Goal: Information Seeking & Learning: Learn about a topic

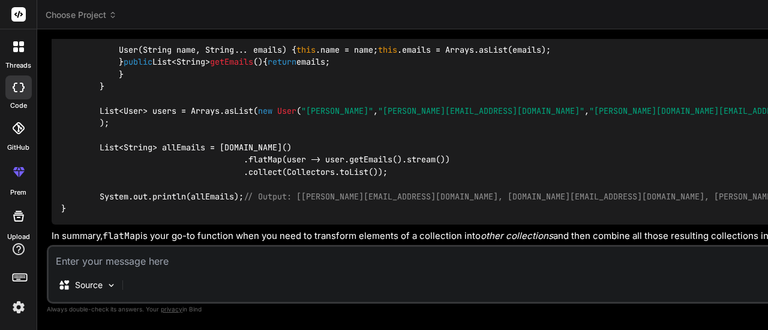
scroll to position [5943, 0]
drag, startPoint x: 109, startPoint y: 132, endPoint x: 213, endPoint y: 130, distance: 104.4
drag, startPoint x: 233, startPoint y: 134, endPoint x: 296, endPoint y: 131, distance: 63.1
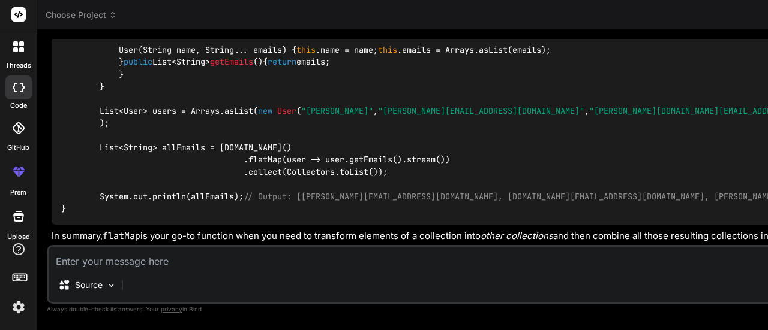
drag, startPoint x: 327, startPoint y: 140, endPoint x: 403, endPoint y: 141, distance: 75.6
drag, startPoint x: 421, startPoint y: 137, endPoint x: 472, endPoint y: 142, distance: 51.2
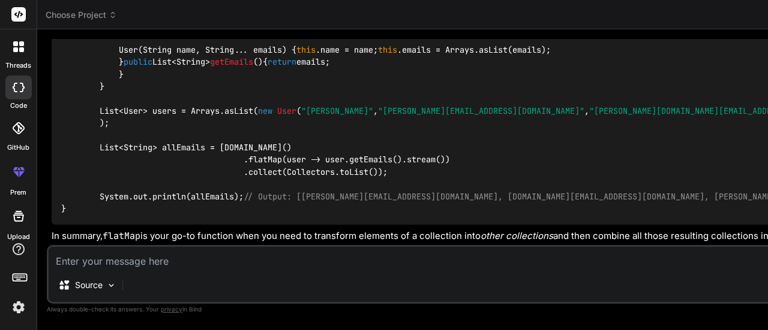
drag, startPoint x: 135, startPoint y: 140, endPoint x: 187, endPoint y: 146, distance: 52.5
drag, startPoint x: 197, startPoint y: 146, endPoint x: 265, endPoint y: 149, distance: 68.5
drag, startPoint x: 122, startPoint y: 161, endPoint x: 158, endPoint y: 156, distance: 36.4
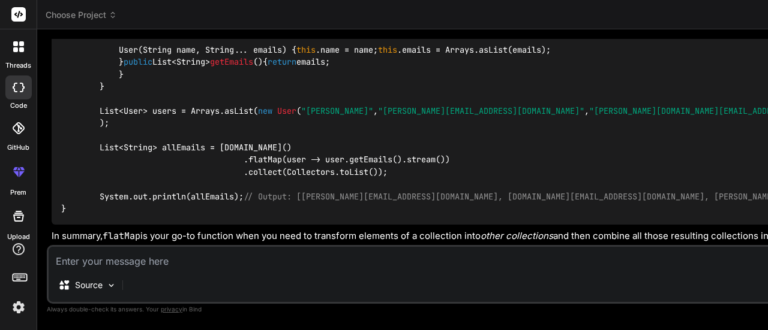
drag, startPoint x: 169, startPoint y: 157, endPoint x: 249, endPoint y: 173, distance: 82.4
drag, startPoint x: 267, startPoint y: 166, endPoint x: 312, endPoint y: 166, distance: 44.4
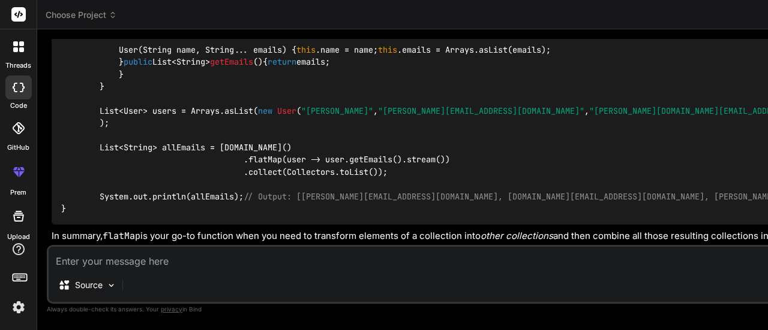
drag, startPoint x: 364, startPoint y: 164, endPoint x: 451, endPoint y: 172, distance: 87.3
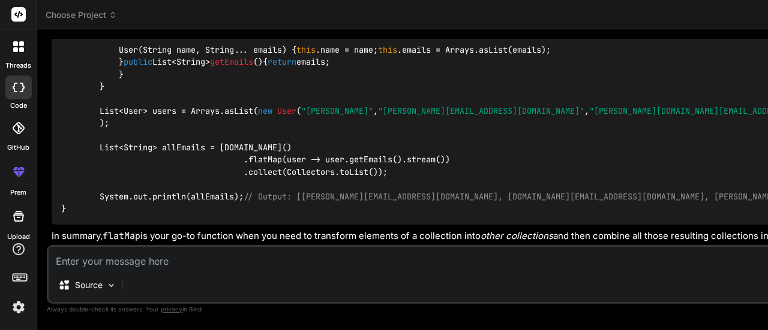
drag, startPoint x: 62, startPoint y: 113, endPoint x: 179, endPoint y: 118, distance: 116.4
drag, startPoint x: 179, startPoint y: 118, endPoint x: 331, endPoint y: 113, distance: 152.4
drag, startPoint x: 341, startPoint y: 114, endPoint x: 409, endPoint y: 121, distance: 68.7
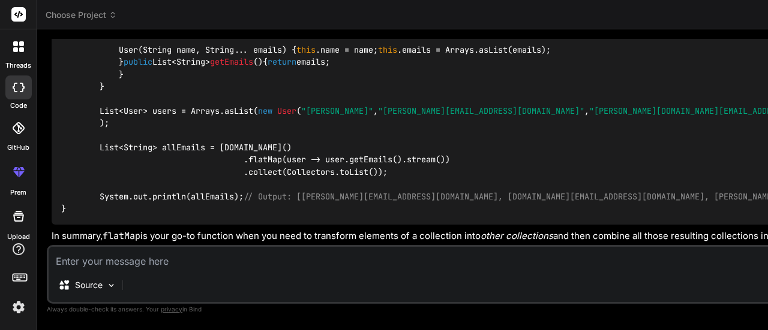
click at [522, 71] on div "Bind AI Web Search Created with Pixso. Code Generator You hello Bind AI Hello! …" at bounding box center [686, 179] width 1298 height 300
drag, startPoint x: 524, startPoint y: 72, endPoint x: 738, endPoint y: 89, distance: 215.4
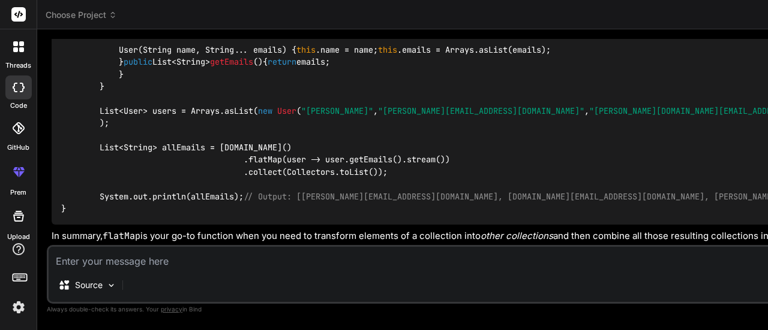
click at [213, 261] on textarea at bounding box center [686, 258] width 1275 height 22
type textarea "w"
type textarea "x"
type textarea "wh"
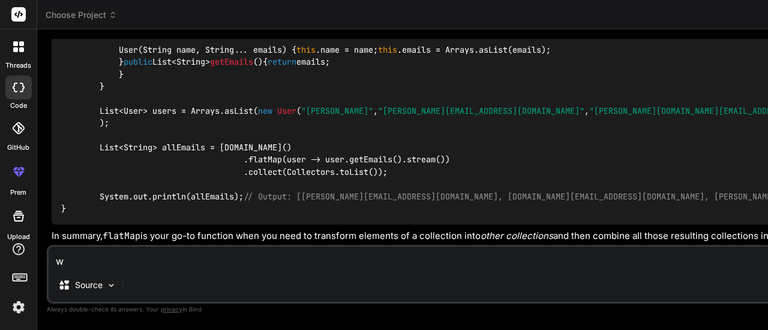
type textarea "x"
type textarea "wha"
type textarea "x"
type textarea "what"
type textarea "x"
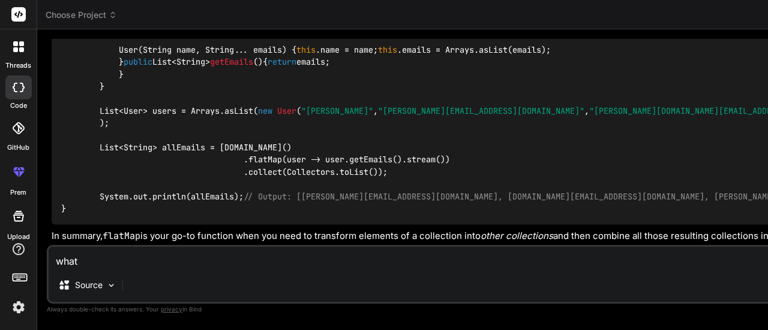
type textarea "what"
type textarea "x"
type textarea "what i"
type textarea "x"
type textarea "what is"
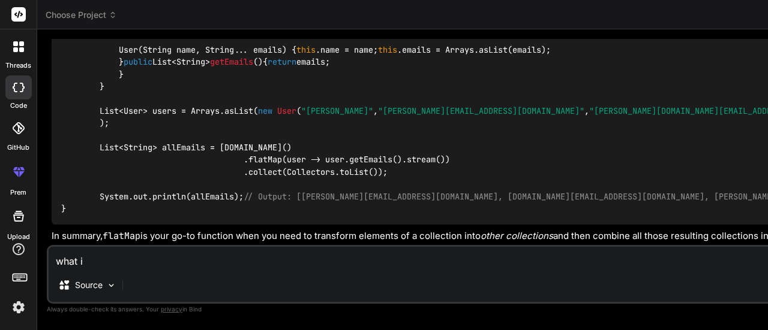
type textarea "x"
type textarea "what is"
type textarea "x"
type textarea "what is k"
type textarea "x"
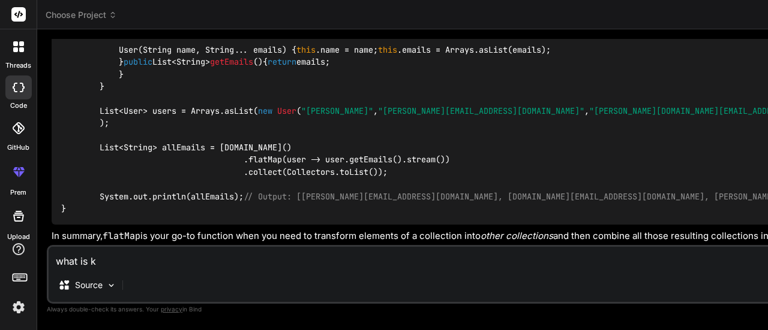
type textarea "what is ka"
type textarea "x"
type textarea "what is kaf"
type textarea "x"
type textarea "what is kafk"
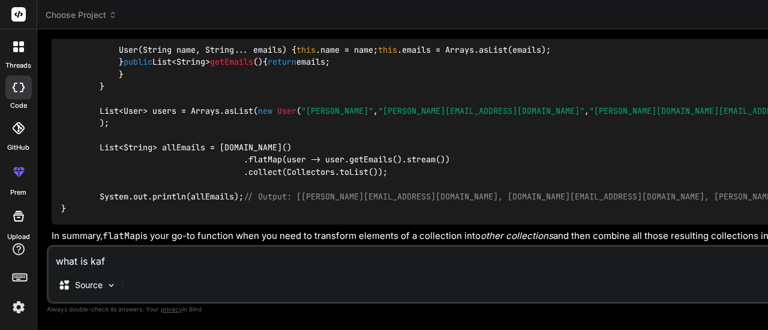
type textarea "x"
type textarea "what is [PERSON_NAME]"
type textarea "x"
type textarea "what is [PERSON_NAME]"
type textarea "x"
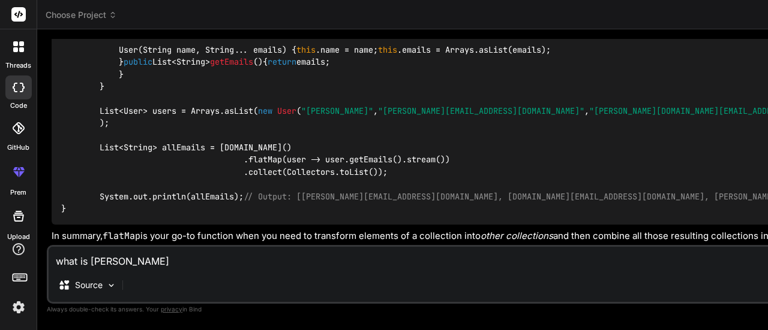
type textarea "what is [PERSON_NAME] a"
type textarea "x"
type textarea "what is [PERSON_NAME] an"
type textarea "x"
type textarea "what is [PERSON_NAME] and"
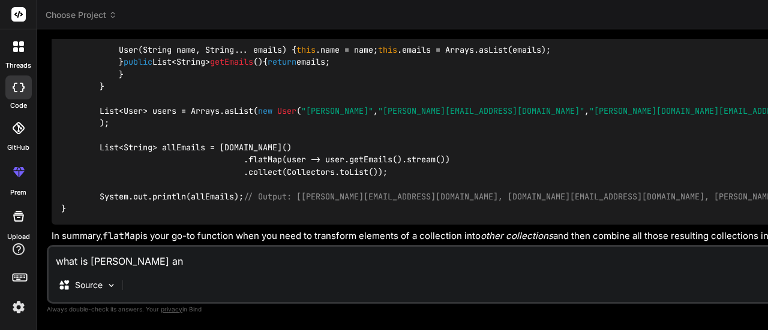
type textarea "x"
type textarea "what is [PERSON_NAME] and"
type textarea "x"
type textarea "what is [PERSON_NAME] and t"
type textarea "x"
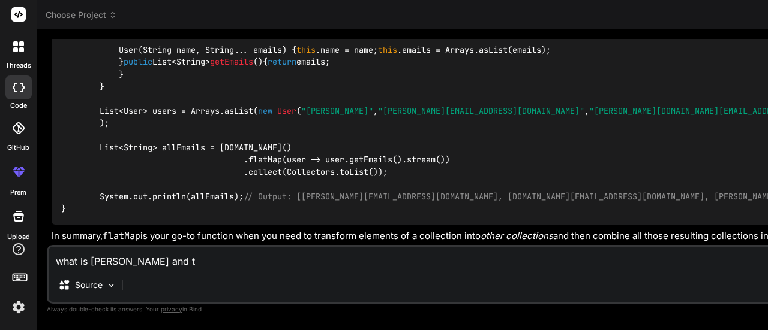
type textarea "what is [PERSON_NAME] and to"
type textarea "x"
type textarea "what is [PERSON_NAME] and top"
type textarea "x"
type textarea "what is [PERSON_NAME] and topi"
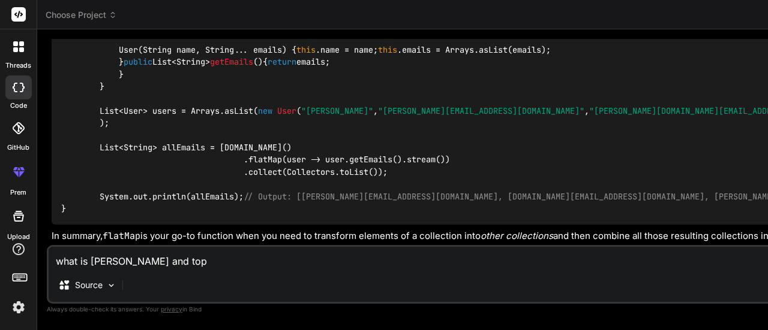
type textarea "x"
type textarea "what is [PERSON_NAME] and topic"
type textarea "x"
type textarea "what is [PERSON_NAME] and topic"
type textarea "x"
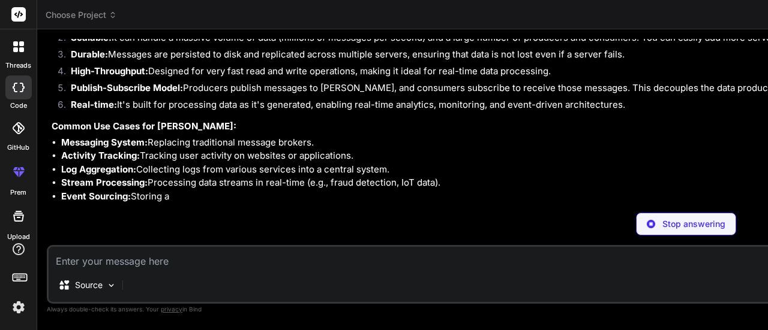
scroll to position [7567, 0]
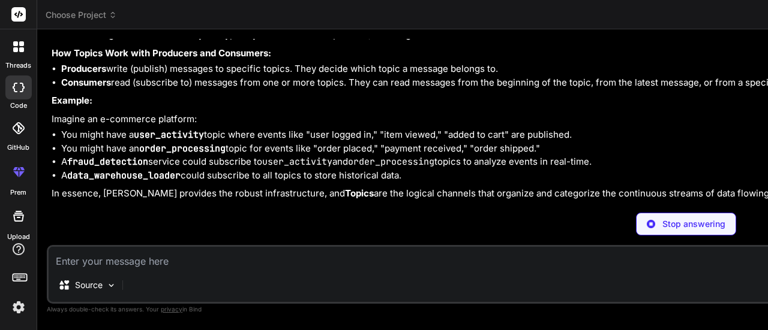
type textarea "x"
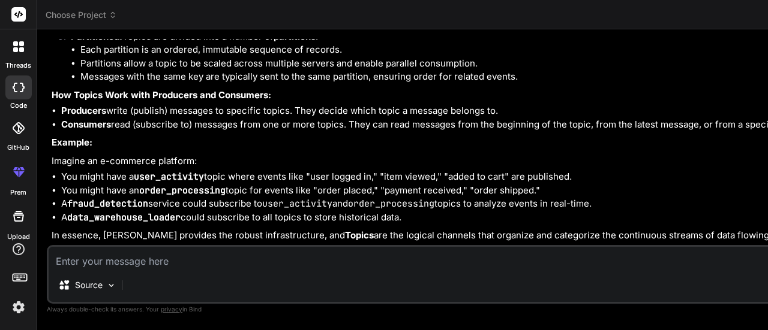
scroll to position [8341, 0]
type textarea "w"
type textarea "x"
type textarea "we"
type textarea "x"
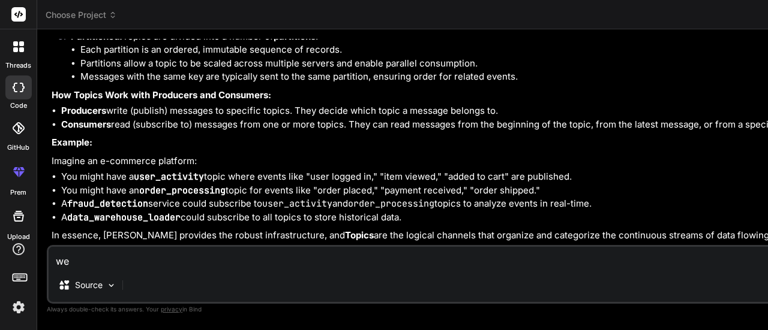
type textarea "weh"
type textarea "x"
type textarea "wehy"
type textarea "x"
type textarea "wehy"
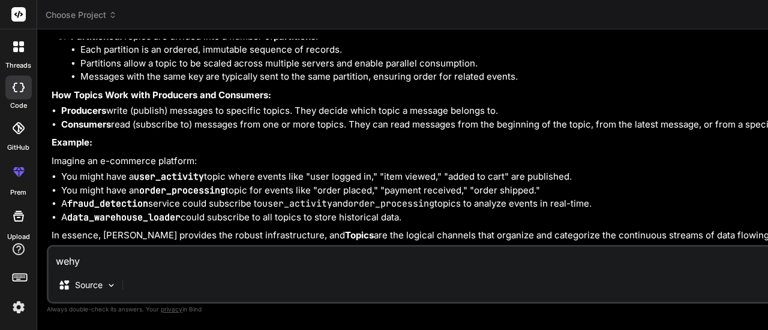
type textarea "x"
type textarea "wehy"
type textarea "x"
type textarea "weh"
type textarea "x"
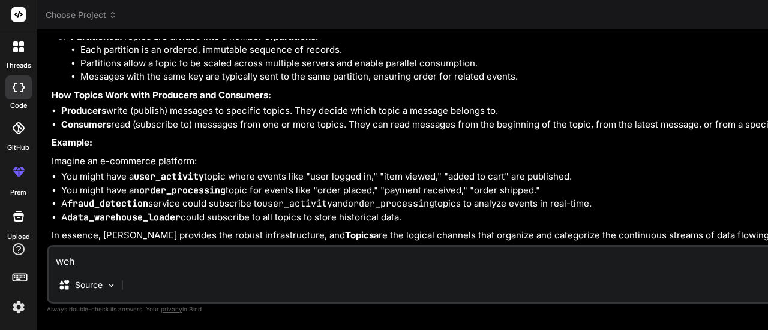
type textarea "we"
type textarea "x"
type textarea "w"
type textarea "x"
type textarea "wh"
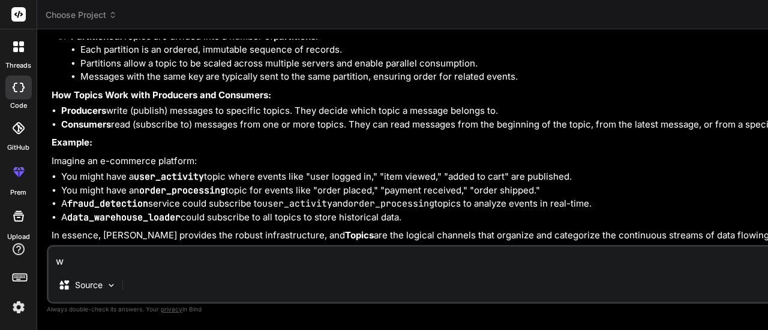
type textarea "x"
type textarea "why"
type textarea "x"
type textarea "why"
type textarea "x"
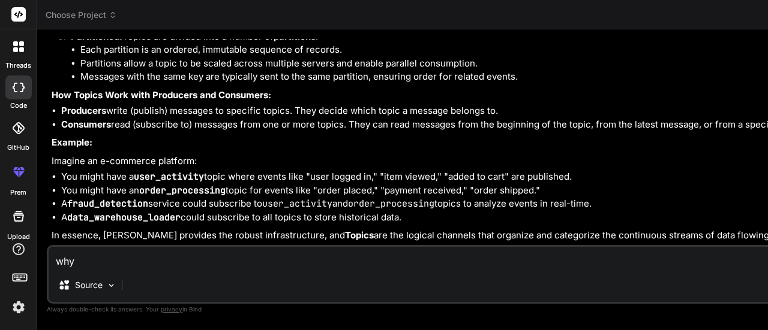
type textarea "why u"
type textarea "x"
type textarea "why"
type textarea "x"
type textarea "why i"
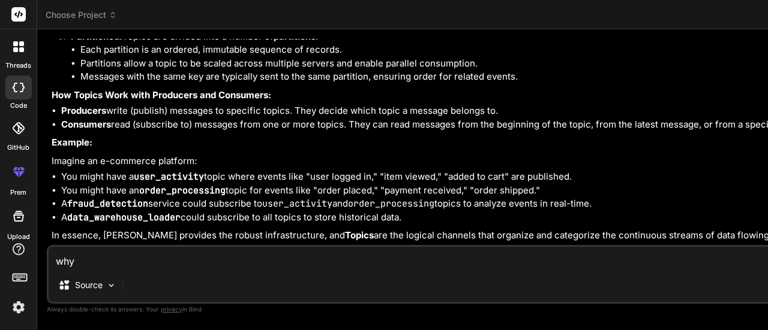
type textarea "x"
type textarea "why it"
type textarea "x"
type textarea "why it"
type textarea "x"
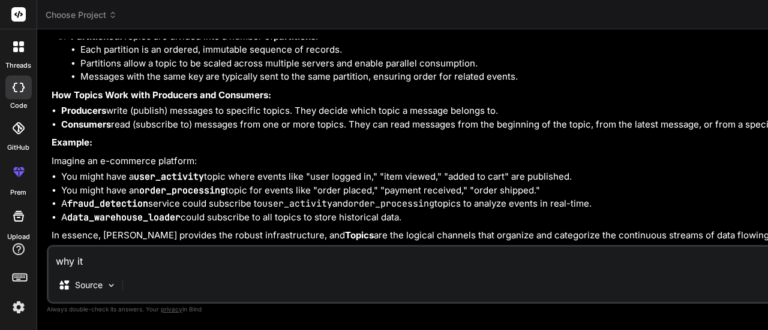
type textarea "why it u"
type textarea "x"
type textarea "why it us"
type textarea "x"
type textarea "why it us"
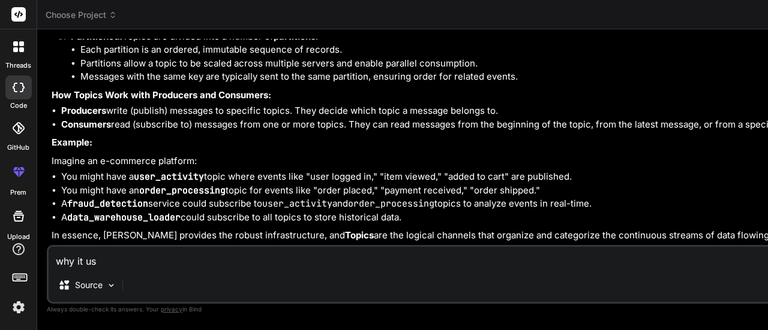
type textarea "x"
type textarea "why it us s"
type textarea "x"
type textarea "why it us su"
type textarea "x"
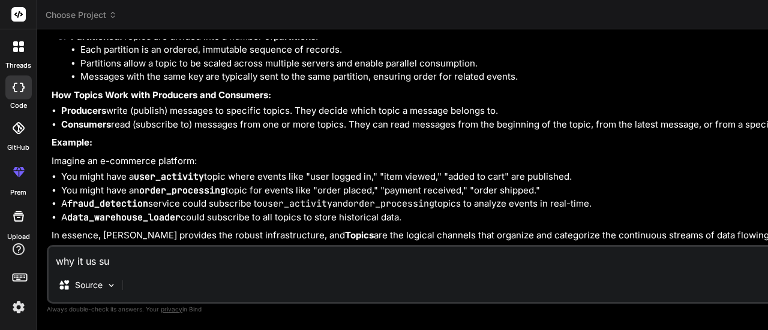
type textarea "why it us s"
type textarea "x"
type textarea "why it us"
type textarea "x"
type textarea "why it us u"
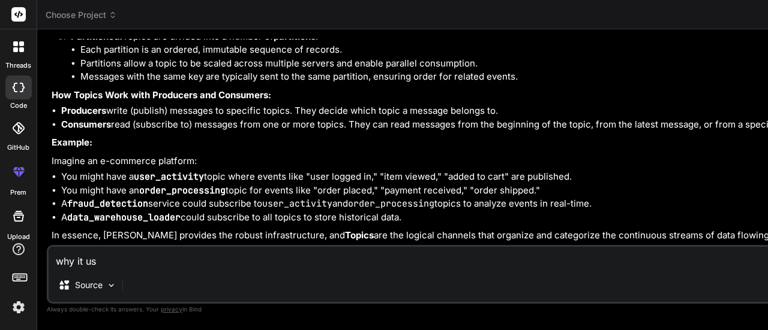
type textarea "x"
type textarea "why it us"
type textarea "x"
type textarea "why it us"
type textarea "x"
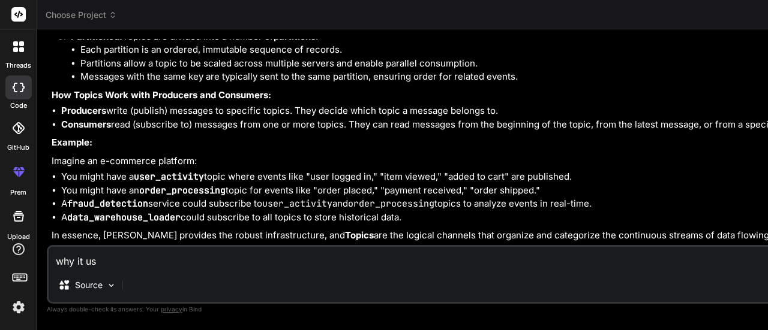
type textarea "why it u"
type textarea "x"
type textarea "why it ui"
type textarea "x"
type textarea "why it u"
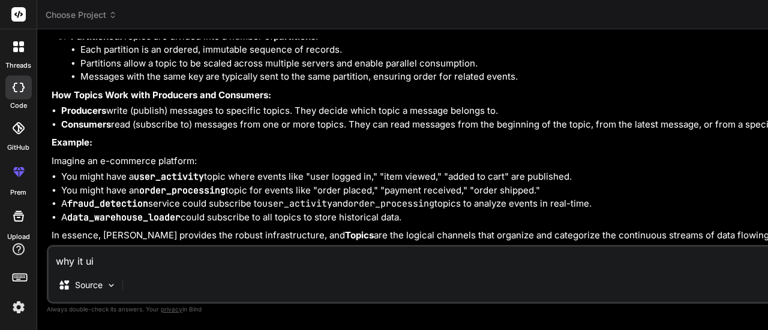
type textarea "x"
type textarea "why it"
type textarea "x"
type textarea "why it i"
type textarea "x"
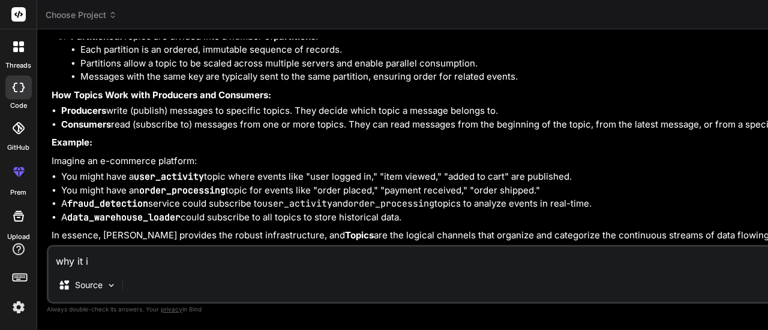
type textarea "why it is"
type textarea "x"
type textarea "why it is"
type textarea "x"
type textarea "why it is i"
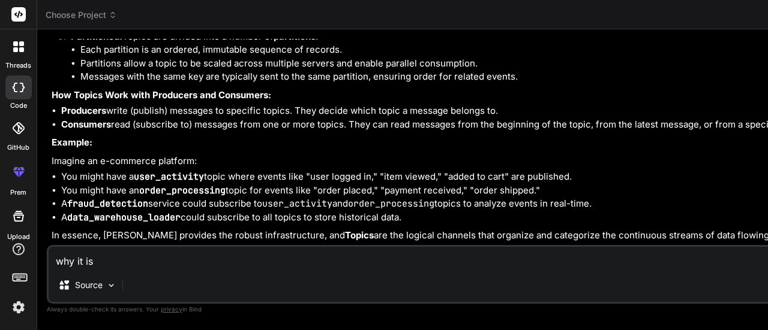
type textarea "x"
type textarea "why it is"
type textarea "x"
type textarea "why it is u"
type textarea "x"
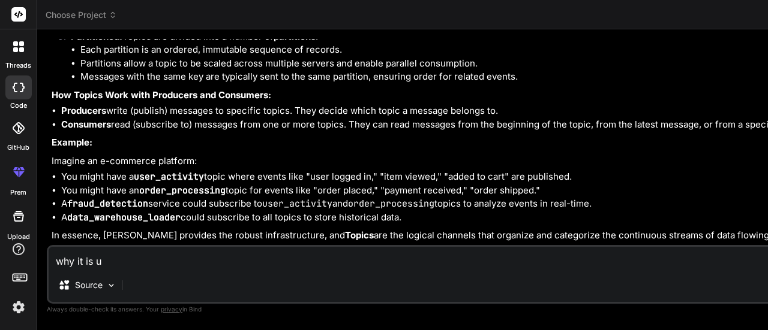
type textarea "why it is us"
type textarea "x"
type textarea "why it is use"
type textarea "x"
type textarea "why it is used"
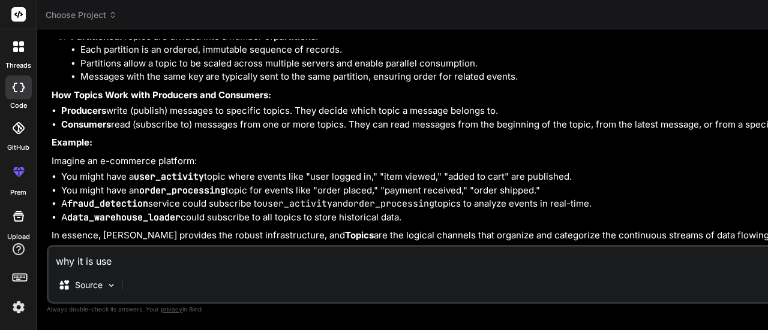
type textarea "x"
type textarea "why it is used"
type textarea "x"
type textarea "why it is used i"
type textarea "x"
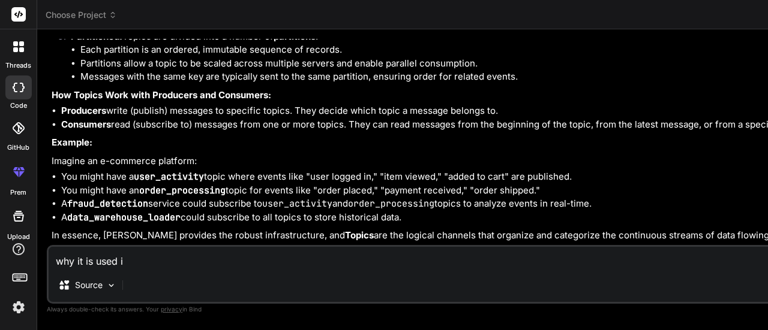
type textarea "why it is used in"
type textarea "x"
type textarea "why it is used in"
type textarea "x"
click at [270, 264] on textarea "why it is used in" at bounding box center [686, 258] width 1275 height 22
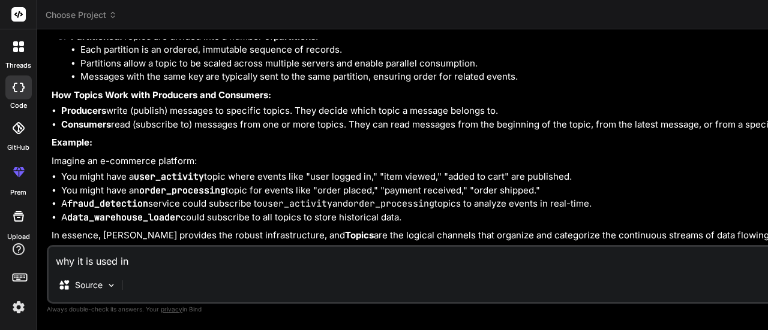
type textarea "why it is used in a"
type textarea "x"
type textarea "why it is used in ap"
type textarea "x"
type textarea "why it is used in app"
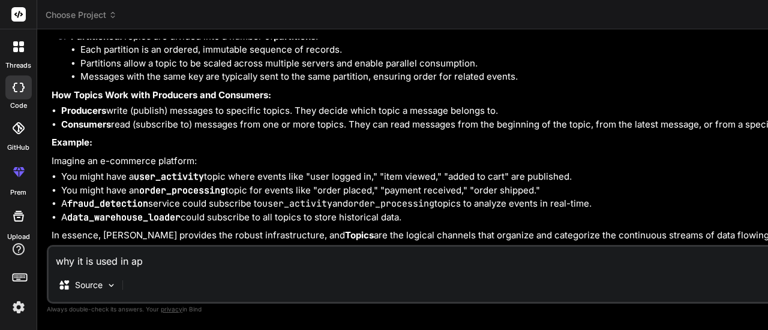
type textarea "x"
type textarea "why it is used in appl"
type textarea "x"
type textarea "why it is used in appliu"
type textarea "x"
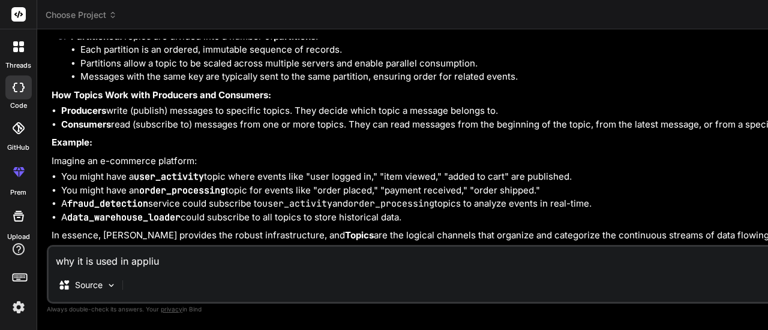
type textarea "why it is used in appli"
type textarea "x"
type textarea "why it is used in appl"
type textarea "x"
type textarea "why it is used in app"
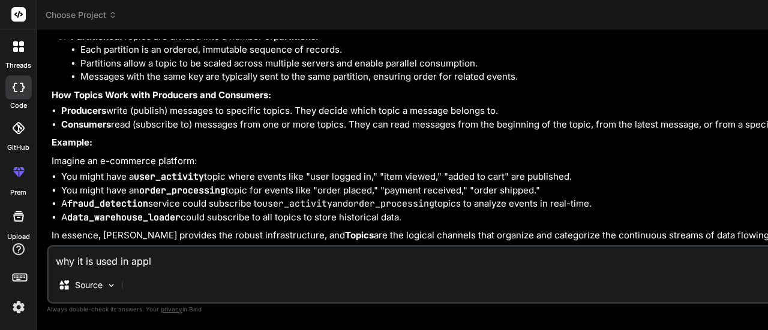
type textarea "x"
type textarea "why it is used in ap"
type textarea "x"
type textarea "why it is used in a"
type textarea "x"
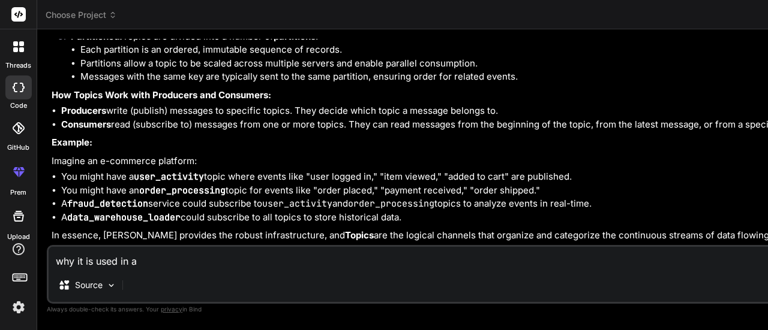
type textarea "why it is used in"
type textarea "x"
type textarea "why it is used in"
type textarea "x"
type textarea "why it is used i"
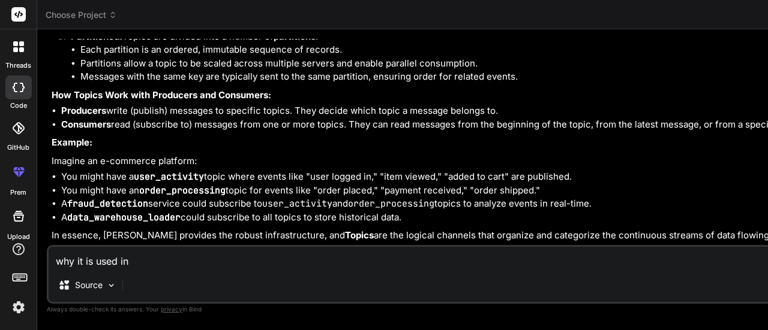
type textarea "x"
type textarea "why it is used ia"
type textarea "x"
type textarea "why it is used i"
type textarea "x"
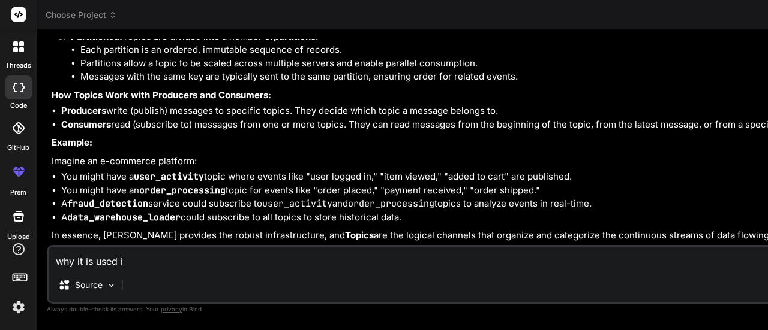
type textarea "why it is used"
type textarea "x"
type textarea "why it is used"
type textarea "x"
type textarea "why it is use"
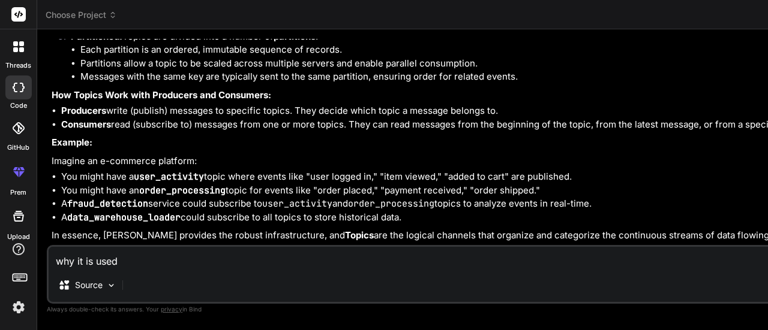
type textarea "x"
type textarea "why it is us"
type textarea "x"
type textarea "why it is u"
type textarea "x"
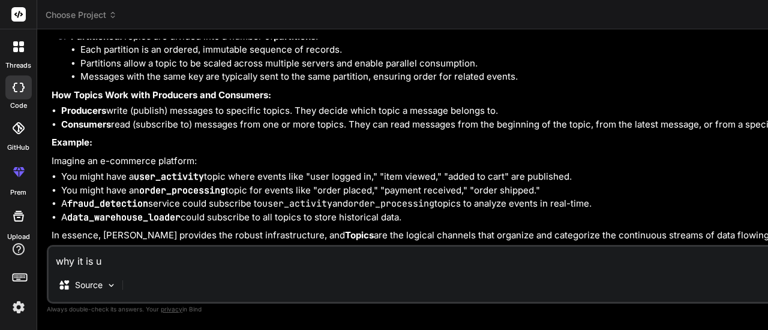
type textarea "why it is"
type textarea "x"
type textarea "why it is"
type textarea "x"
type textarea "why it i"
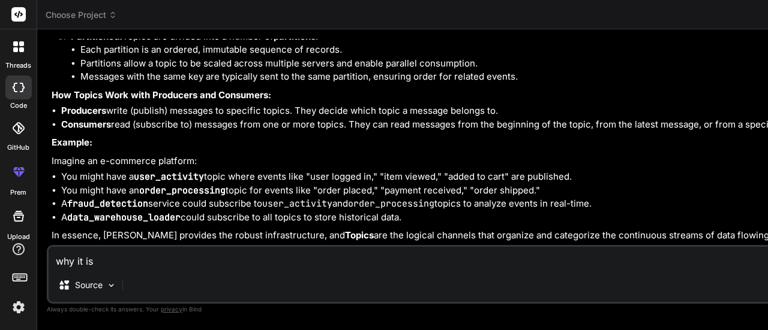
type textarea "x"
type textarea "why it"
type textarea "x"
type textarea "why it"
type textarea "x"
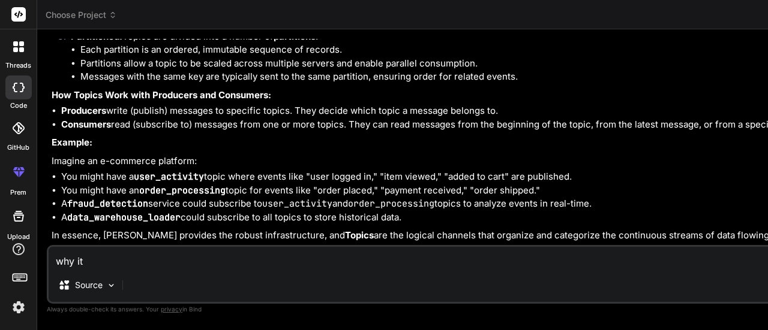
type textarea "why i"
type textarea "x"
type textarea "why"
type textarea "x"
type textarea "why"
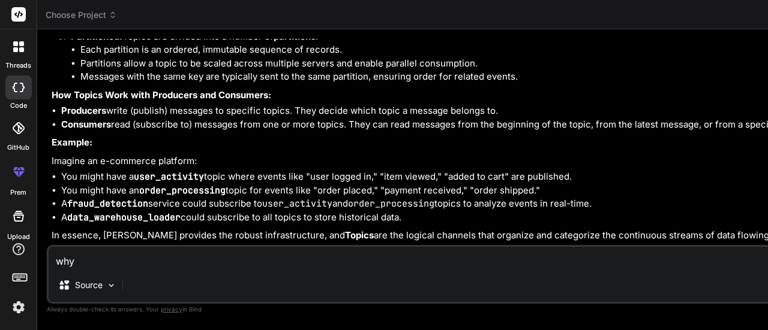
type textarea "x"
type textarea "wh"
type textarea "x"
type textarea "w"
type textarea "x"
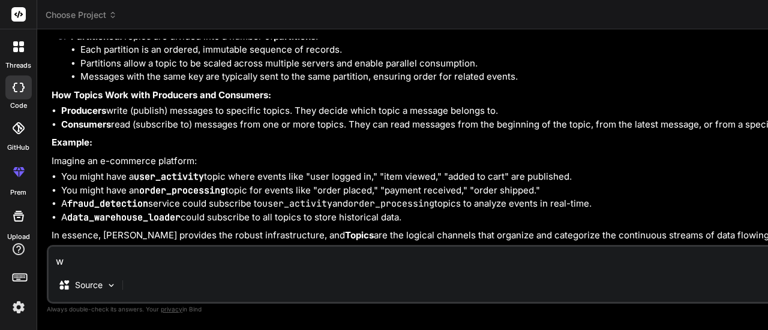
type textarea "x"
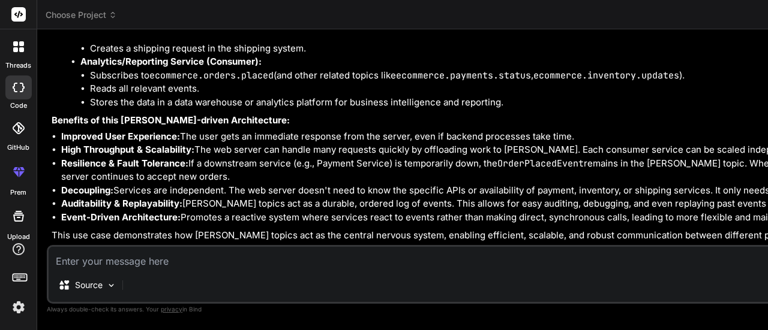
scroll to position [8653, 0]
drag, startPoint x: 135, startPoint y: 98, endPoint x: 189, endPoint y: 99, distance: 54.0
drag, startPoint x: 246, startPoint y: 102, endPoint x: 322, endPoint y: 92, distance: 76.8
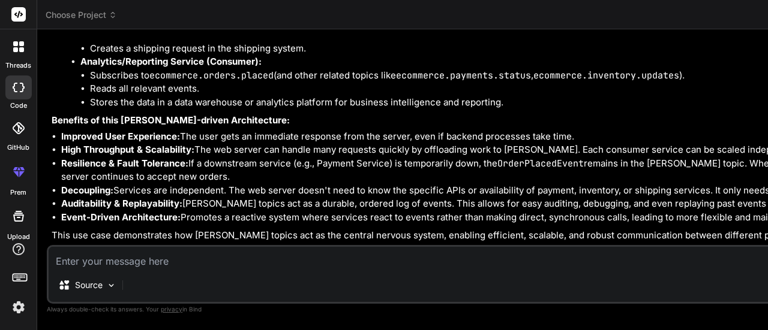
drag, startPoint x: 121, startPoint y: 109, endPoint x: 157, endPoint y: 112, distance: 36.7
drag, startPoint x: 91, startPoint y: 108, endPoint x: 166, endPoint y: 109, distance: 75.6
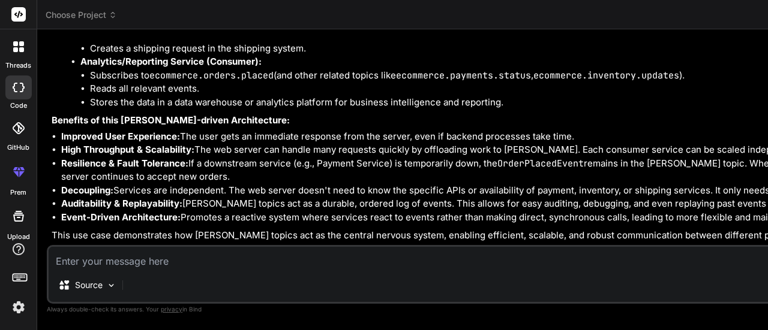
drag, startPoint x: 93, startPoint y: 132, endPoint x: 149, endPoint y: 131, distance: 55.8
drag, startPoint x: 92, startPoint y: 146, endPoint x: 196, endPoint y: 145, distance: 103.8
drag, startPoint x: 88, startPoint y: 161, endPoint x: 204, endPoint y: 161, distance: 116.3
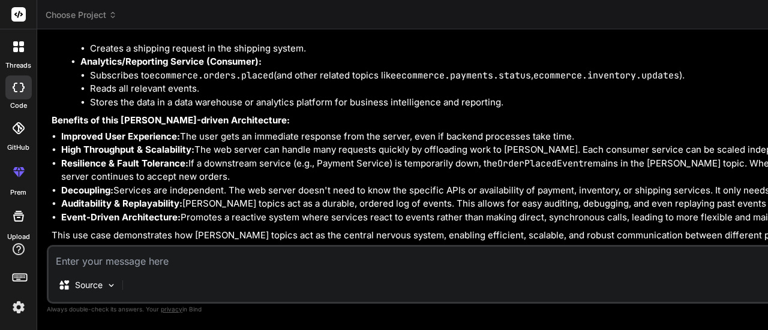
drag, startPoint x: 102, startPoint y: 177, endPoint x: 215, endPoint y: 175, distance: 112.8
drag, startPoint x: 139, startPoint y: 194, endPoint x: 200, endPoint y: 196, distance: 61.2
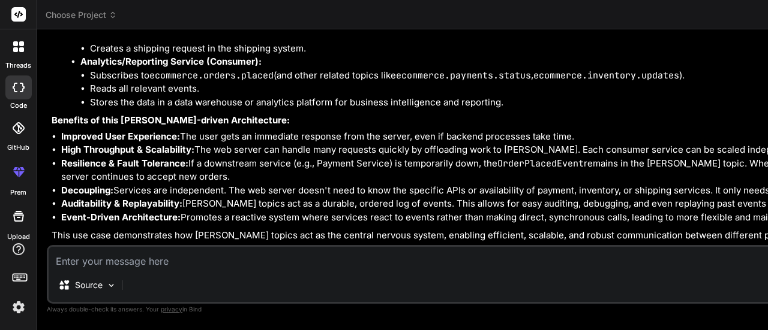
scroll to position [8713, 0]
drag, startPoint x: 157, startPoint y: 156, endPoint x: 260, endPoint y: 158, distance: 102.6
drag, startPoint x: 74, startPoint y: 175, endPoint x: 140, endPoint y: 172, distance: 66.0
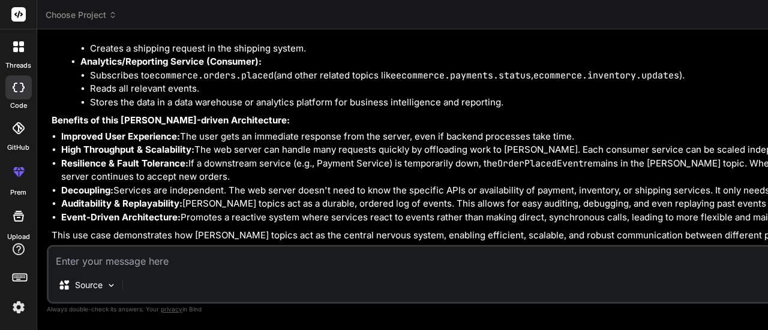
drag, startPoint x: 146, startPoint y: 172, endPoint x: 214, endPoint y: 170, distance: 68.4
drag, startPoint x: 233, startPoint y: 172, endPoint x: 299, endPoint y: 171, distance: 66.6
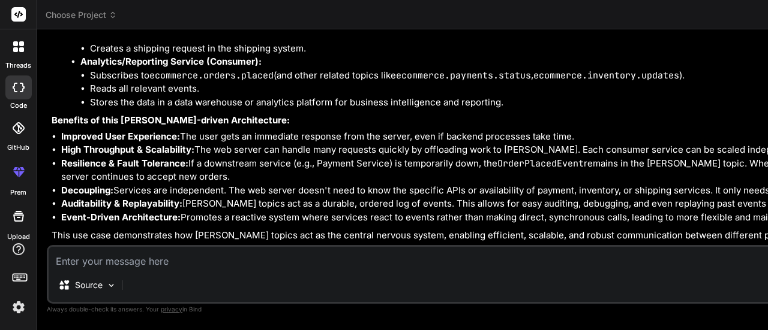
drag, startPoint x: 320, startPoint y: 170, endPoint x: 491, endPoint y: 167, distance: 170.3
drag, startPoint x: 287, startPoint y: 143, endPoint x: 402, endPoint y: 148, distance: 115.2
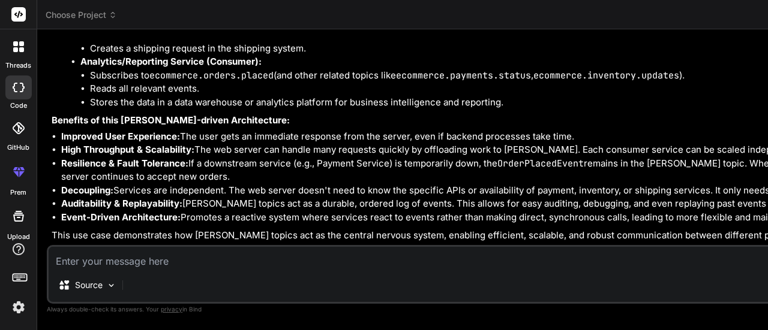
click at [329, 211] on li "Event-Driven Architecture: Promotes a reactive system where services react to e…" at bounding box center [692, 218] width 1262 height 14
